Goal: Task Accomplishment & Management: Use online tool/utility

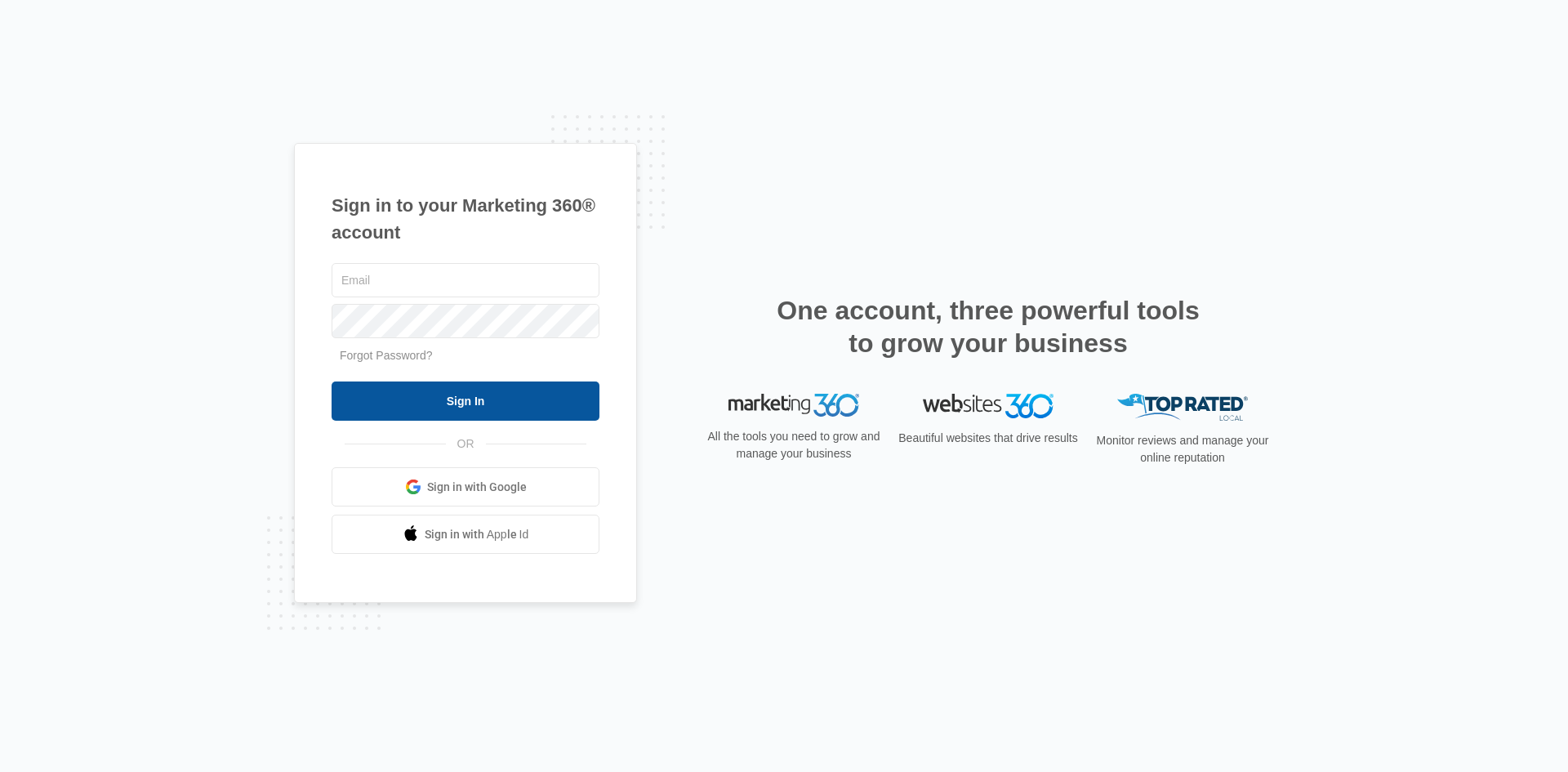
type input "[EMAIL_ADDRESS][DOMAIN_NAME]"
click at [557, 410] on input "Sign In" at bounding box center [466, 400] width 268 height 39
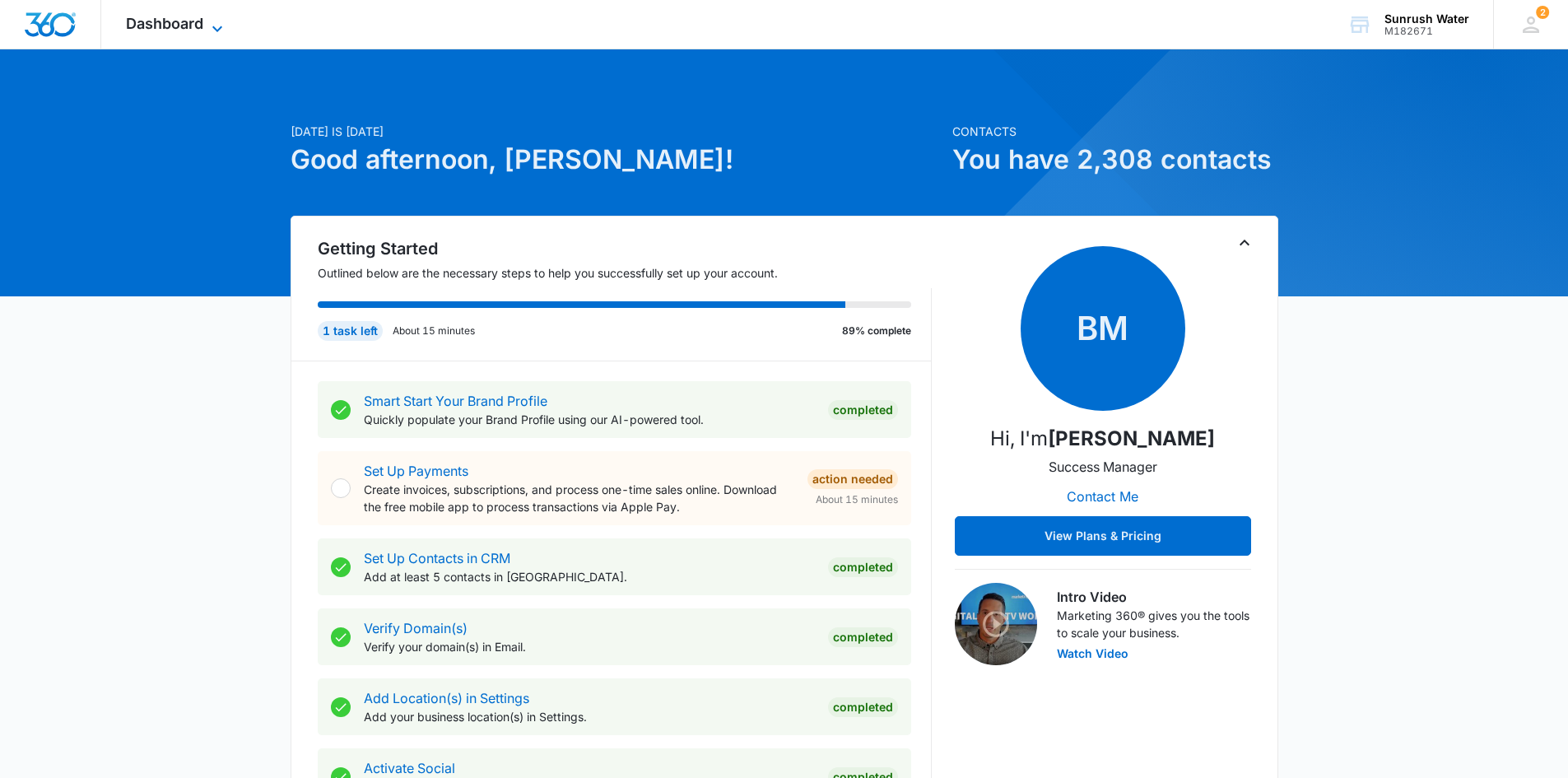
click at [200, 19] on span "Dashboard" at bounding box center [164, 23] width 77 height 17
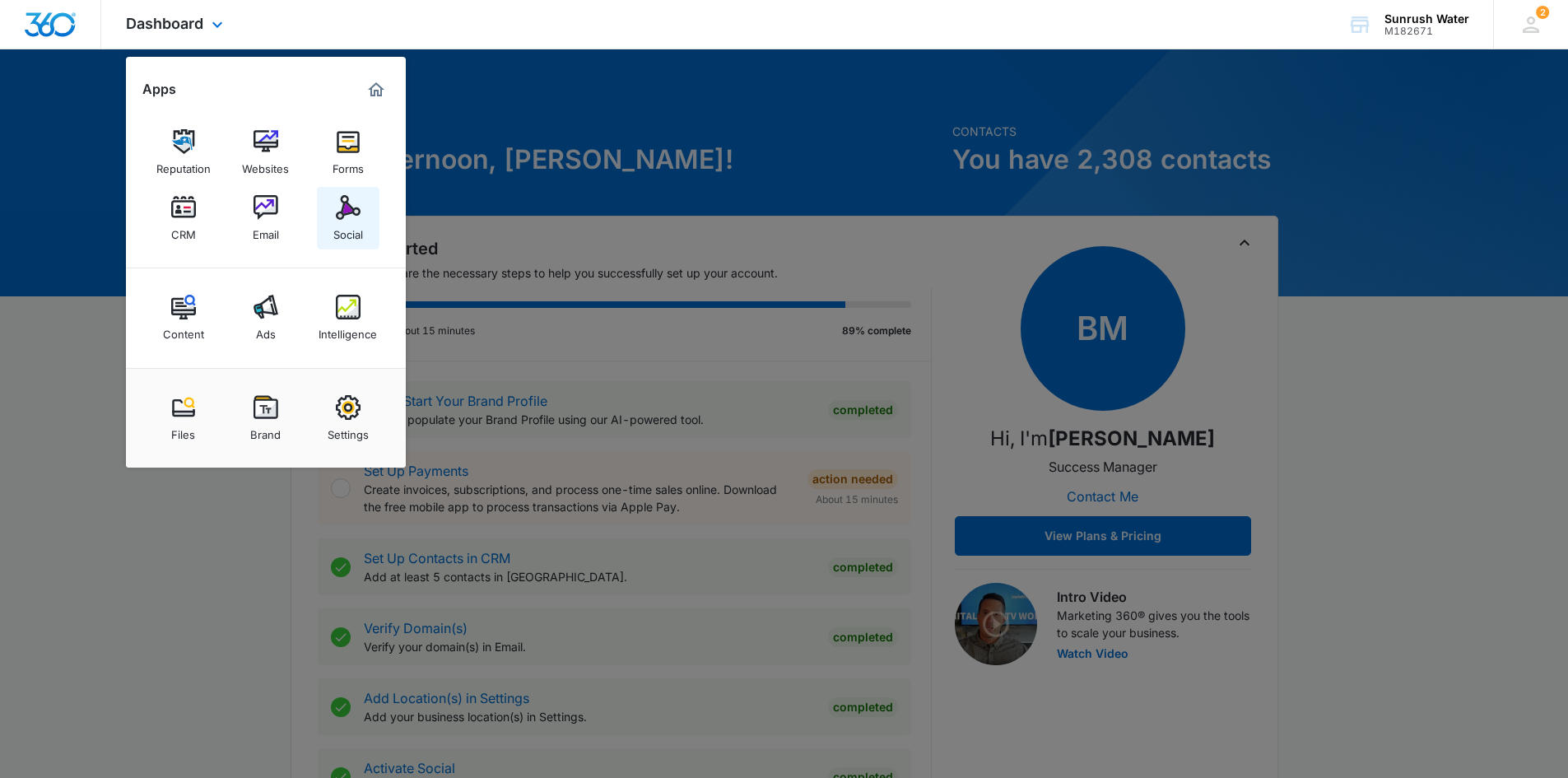
click at [330, 229] on link "Social" at bounding box center [348, 218] width 62 height 62
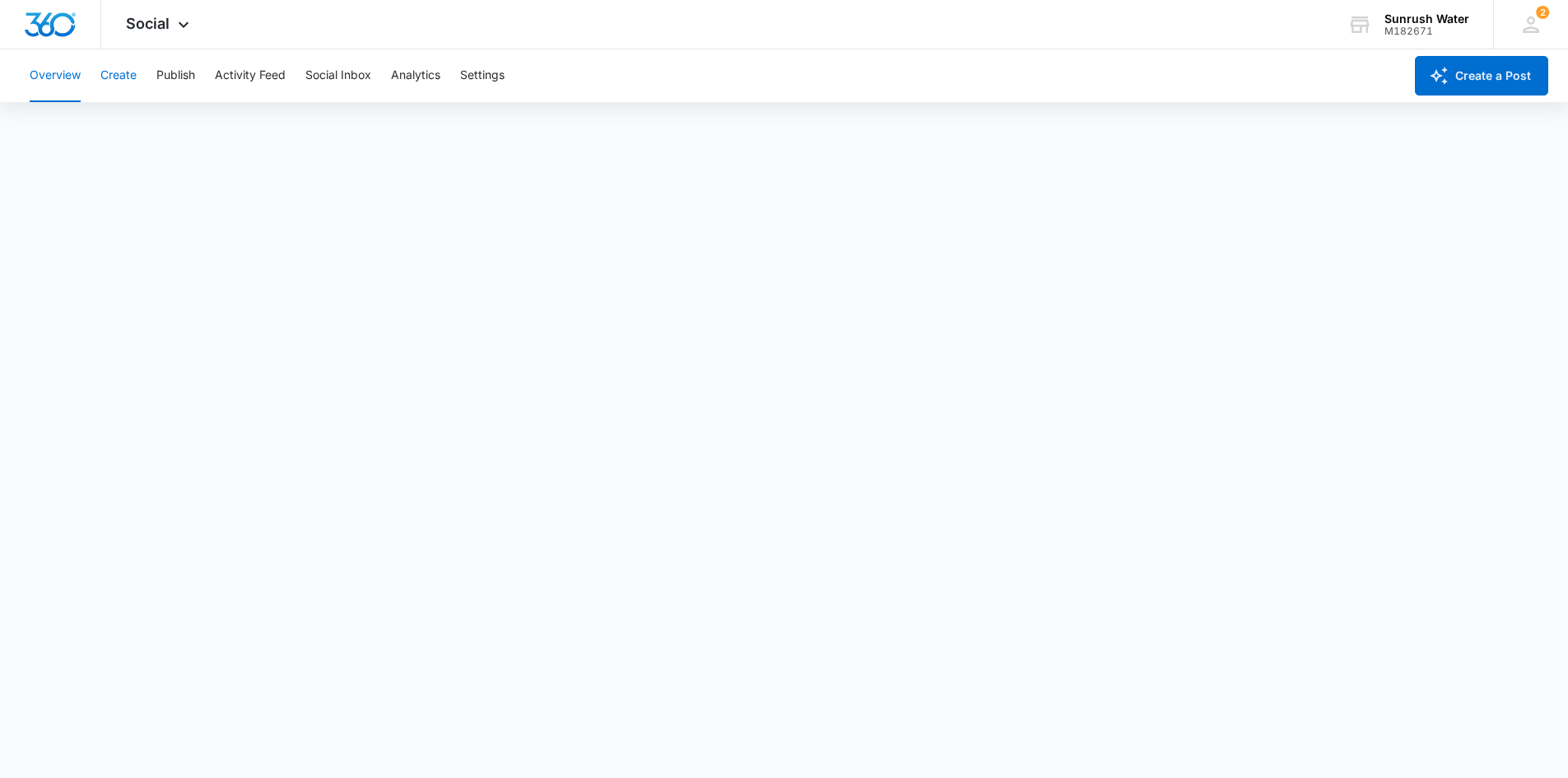
click at [130, 75] on button "Create" at bounding box center [119, 75] width 37 height 52
